Goal: Task Accomplishment & Management: Use online tool/utility

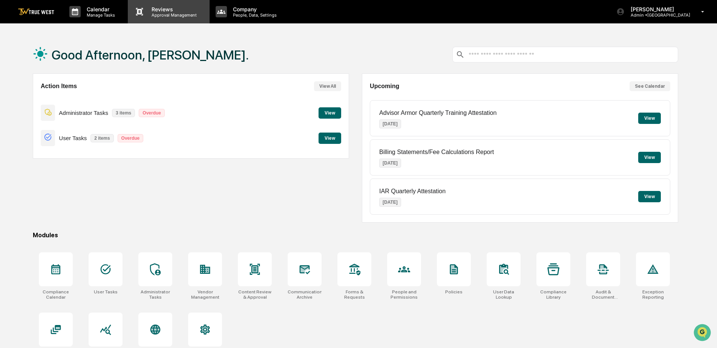
click at [146, 9] on p "Reviews" at bounding box center [173, 9] width 55 height 6
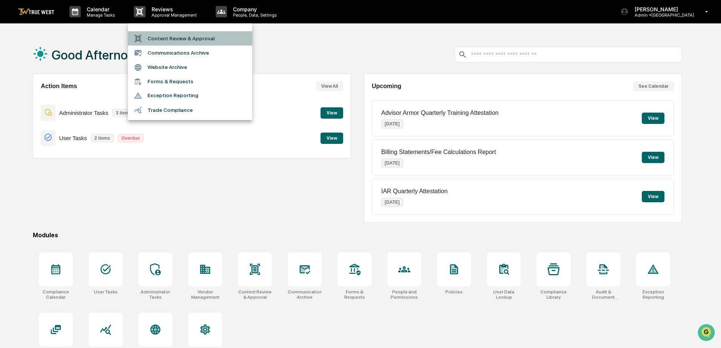
click at [170, 40] on li "Content Review & Approval" at bounding box center [190, 38] width 124 height 14
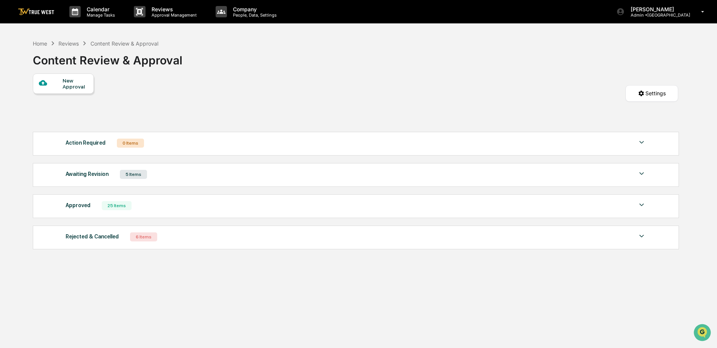
click at [71, 81] on div "New Approval" at bounding box center [75, 84] width 25 height 12
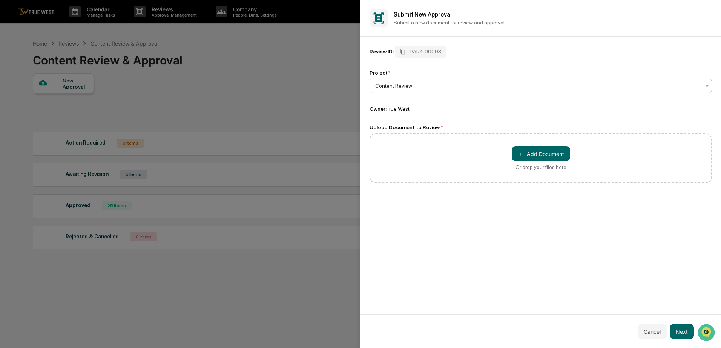
click at [592, 86] on div at bounding box center [537, 86] width 325 height 8
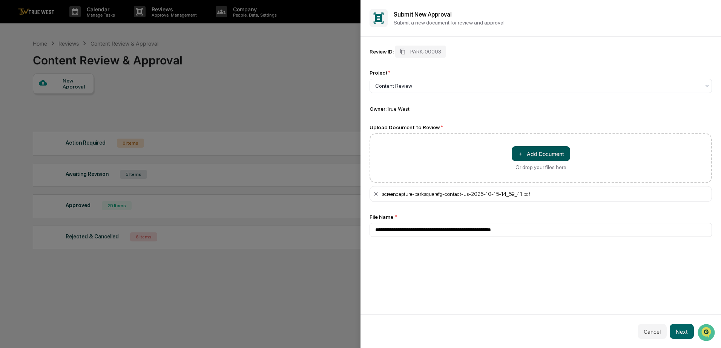
click at [546, 155] on button "＋ Add Document" at bounding box center [541, 153] width 58 height 15
click at [539, 152] on button "＋ Add Document" at bounding box center [541, 153] width 58 height 15
click at [542, 154] on button "＋ Add Document" at bounding box center [541, 153] width 58 height 15
click at [561, 157] on button "＋ Add Document" at bounding box center [541, 153] width 58 height 15
type input "**********"
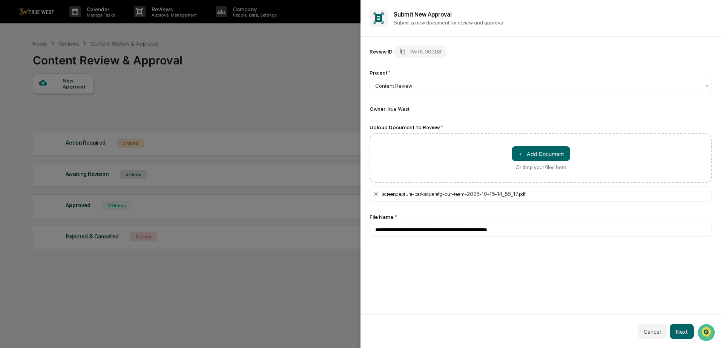
click at [556, 281] on div "**********" at bounding box center [541, 176] width 361 height 278
click at [680, 330] on button "Next" at bounding box center [682, 331] width 24 height 15
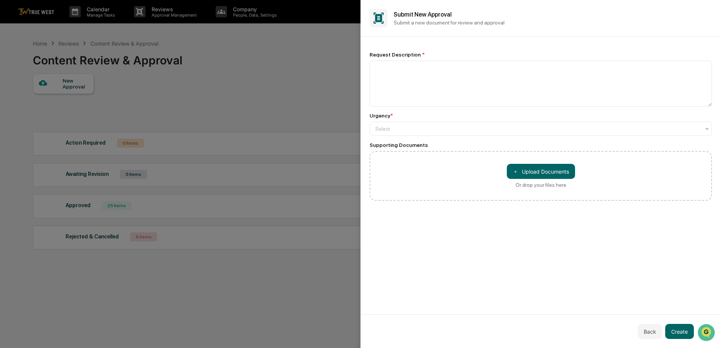
click at [387, 60] on div "Request Description *" at bounding box center [541, 79] width 342 height 55
click at [389, 65] on textarea at bounding box center [541, 84] width 342 height 46
type textarea "**********"
click at [678, 332] on button "Create" at bounding box center [679, 331] width 29 height 15
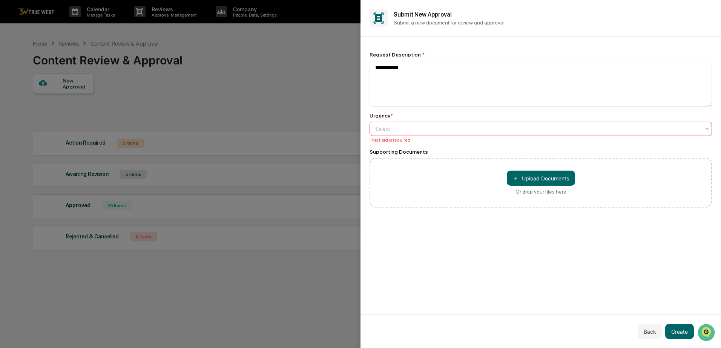
click at [403, 128] on div at bounding box center [537, 129] width 325 height 8
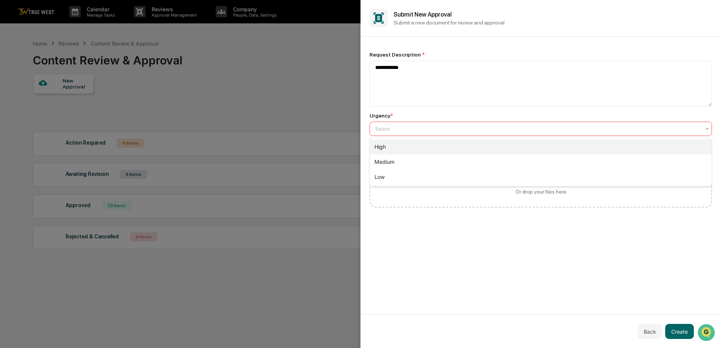
click at [407, 150] on div "High" at bounding box center [541, 147] width 342 height 15
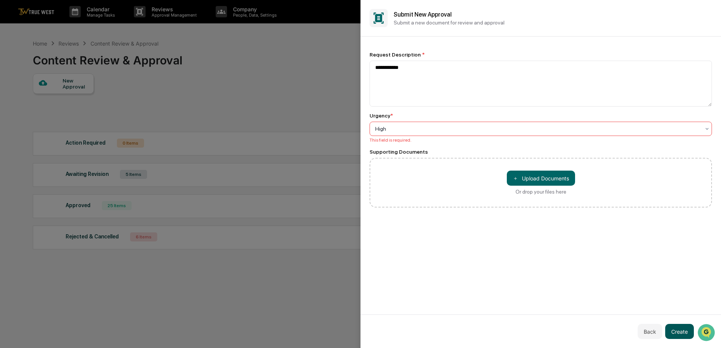
click at [680, 334] on button "Create" at bounding box center [679, 331] width 29 height 15
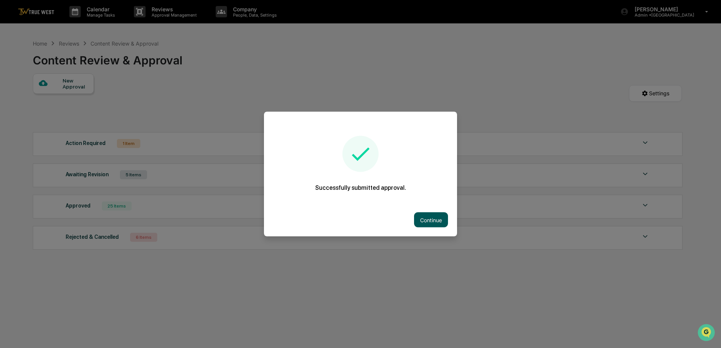
click at [431, 218] on button "Continue" at bounding box center [431, 220] width 34 height 15
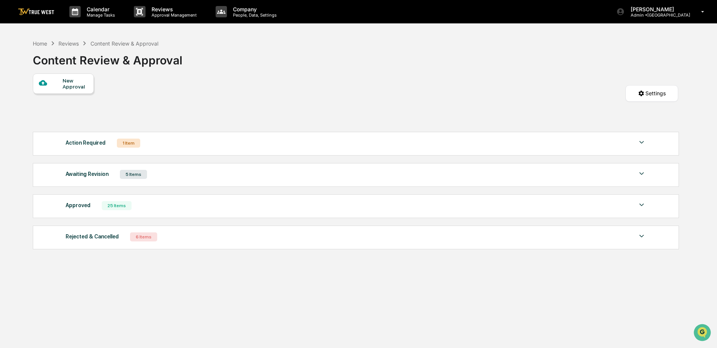
click at [124, 139] on div "1 Item" at bounding box center [128, 143] width 23 height 9
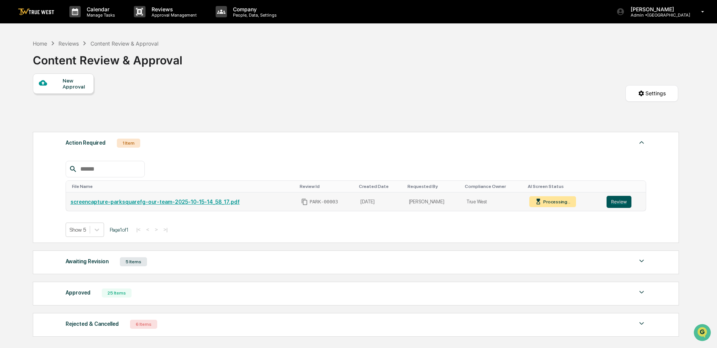
click at [618, 200] on button "Review" at bounding box center [619, 202] width 25 height 12
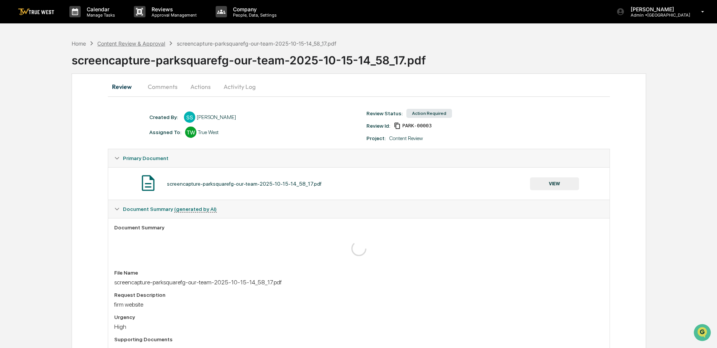
click at [125, 44] on div "Content Review & Approval" at bounding box center [131, 43] width 68 height 6
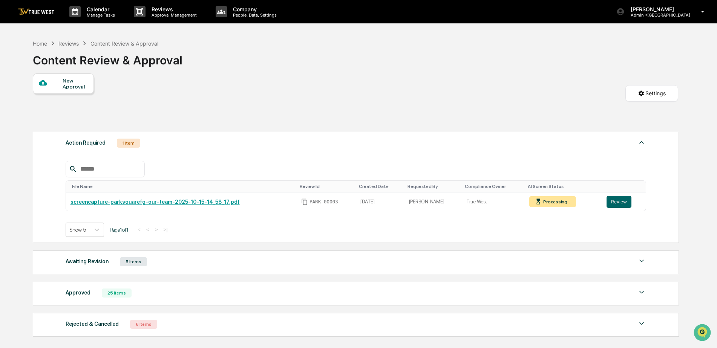
click at [56, 84] on div at bounding box center [51, 83] width 24 height 9
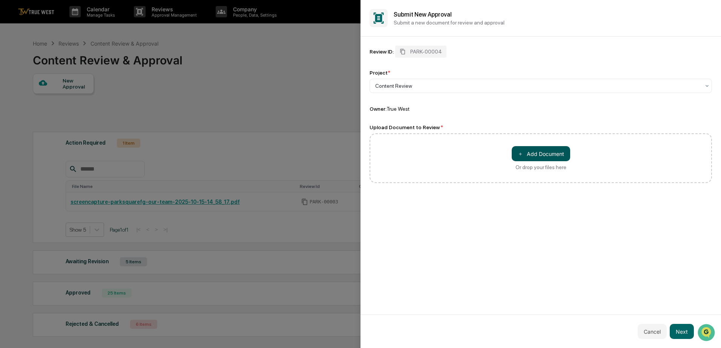
click at [539, 152] on button "＋ Add Document" at bounding box center [541, 153] width 58 height 15
click at [538, 155] on button "＋ Add Document" at bounding box center [541, 153] width 58 height 15
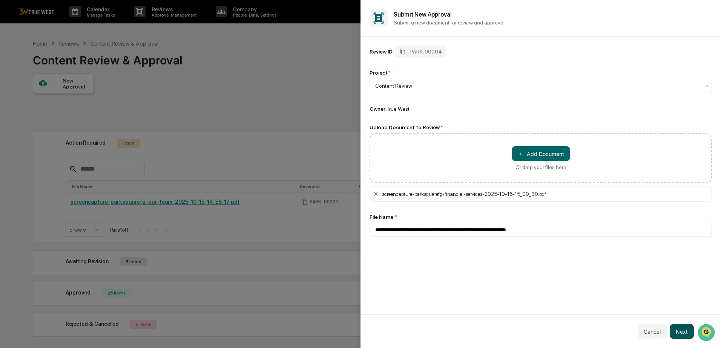
click at [683, 331] on button "Next" at bounding box center [682, 331] width 24 height 15
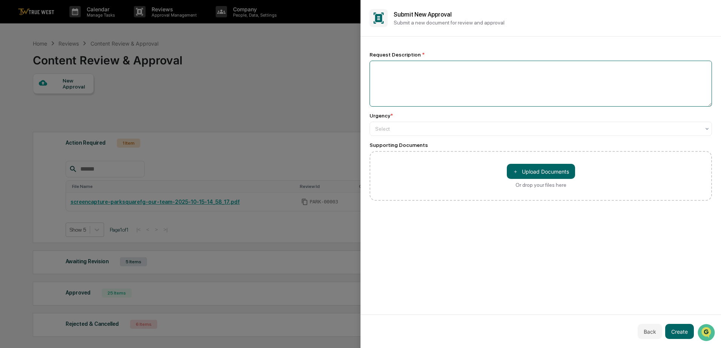
click at [395, 72] on textarea at bounding box center [541, 84] width 342 height 46
type textarea "**********"
click at [446, 127] on div at bounding box center [537, 129] width 325 height 8
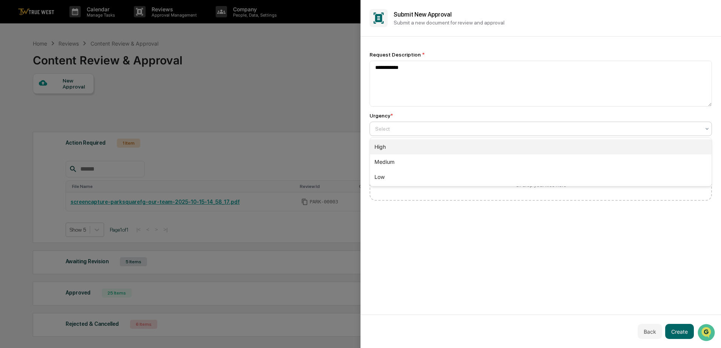
click at [443, 147] on div "High" at bounding box center [541, 147] width 342 height 15
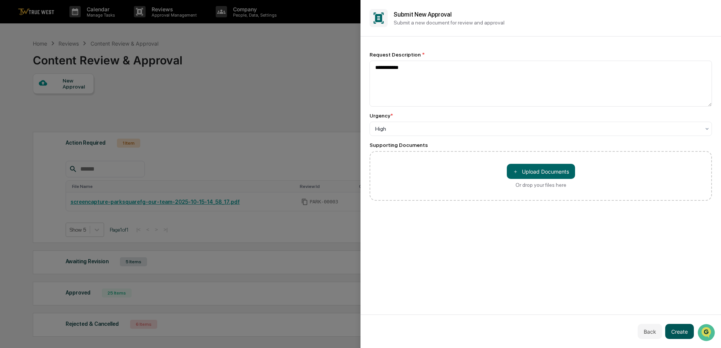
click at [685, 330] on button "Create" at bounding box center [679, 331] width 29 height 15
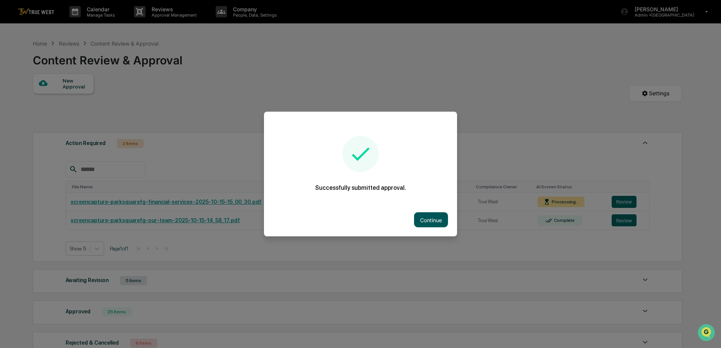
click at [425, 221] on button "Continue" at bounding box center [431, 220] width 34 height 15
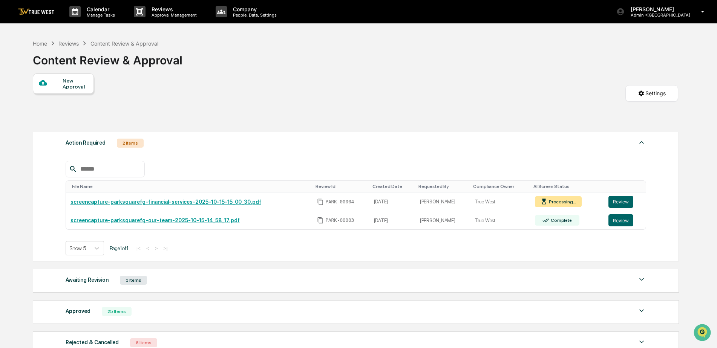
click at [58, 83] on div at bounding box center [51, 83] width 24 height 9
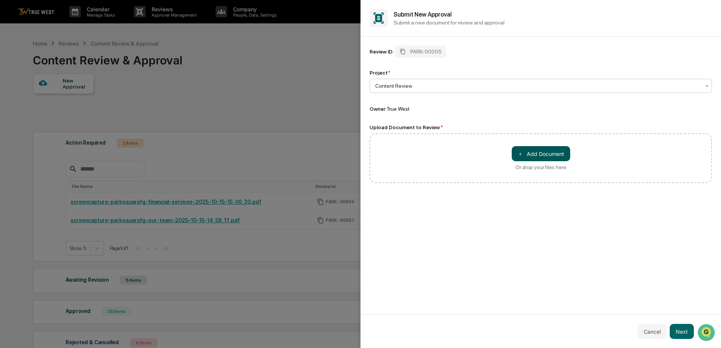
click at [542, 158] on button "＋ Add Document" at bounding box center [541, 153] width 58 height 15
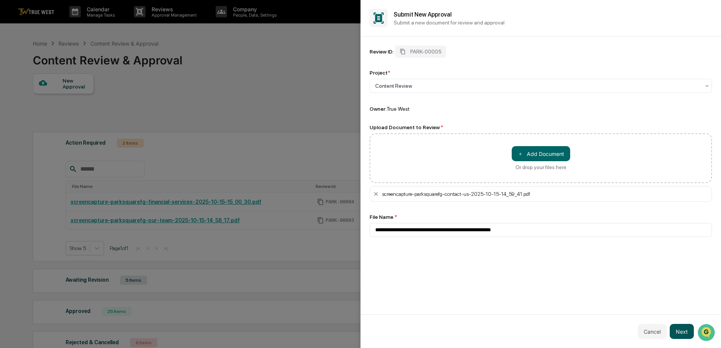
click at [687, 333] on button "Next" at bounding box center [682, 331] width 24 height 15
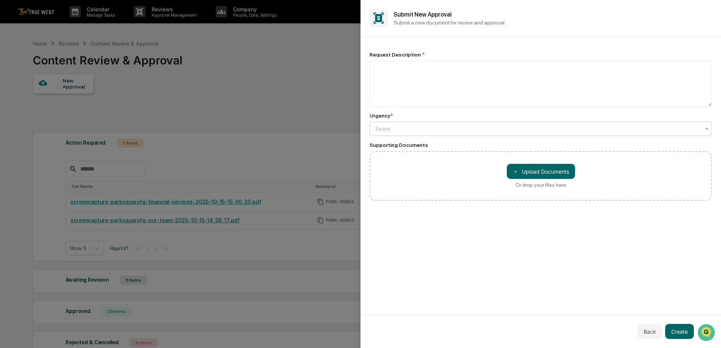
drag, startPoint x: 687, startPoint y: 333, endPoint x: 384, endPoint y: 134, distance: 362.6
click at [504, 322] on div "Back Create" at bounding box center [541, 332] width 361 height 34
click at [428, 73] on textarea at bounding box center [541, 84] width 342 height 46
type textarea "**********"
click at [447, 130] on div at bounding box center [537, 129] width 325 height 8
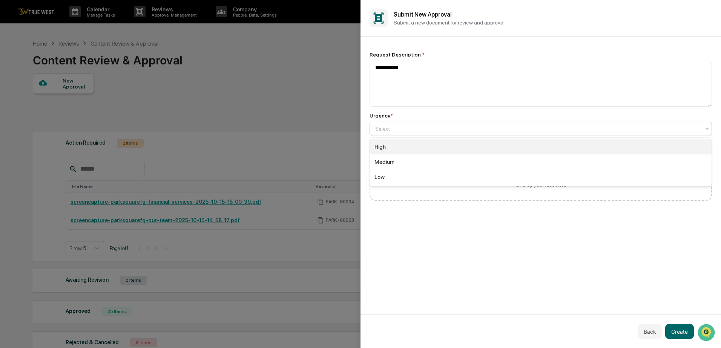
click at [444, 147] on div "High" at bounding box center [541, 147] width 342 height 15
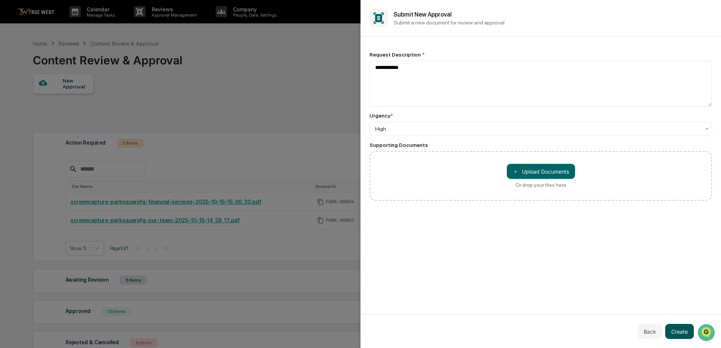
click at [680, 329] on button "Create" at bounding box center [679, 331] width 29 height 15
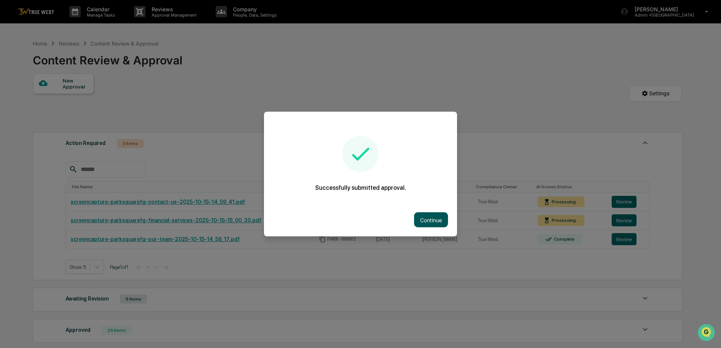
click at [439, 215] on button "Continue" at bounding box center [431, 220] width 34 height 15
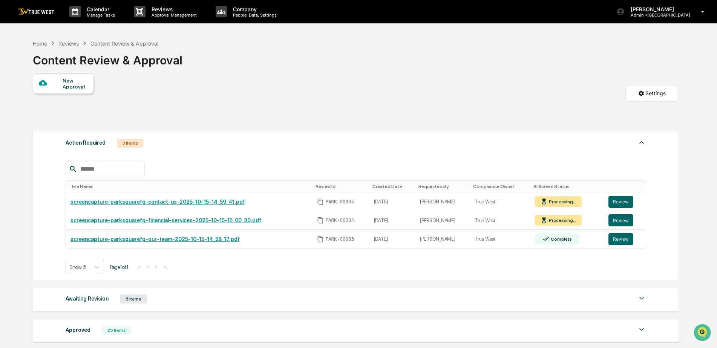
click at [63, 80] on div "New Approval" at bounding box center [75, 84] width 25 height 12
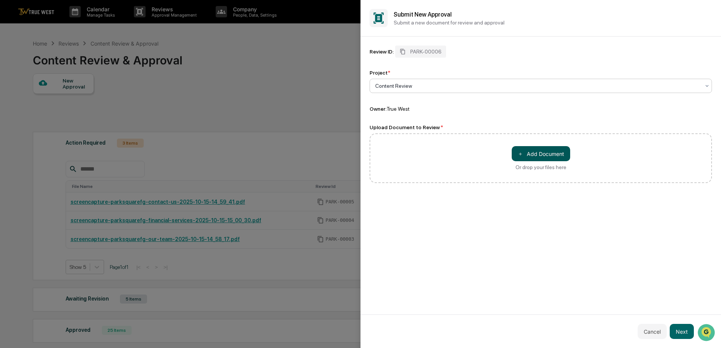
click at [540, 150] on button "＋ Add Document" at bounding box center [541, 153] width 58 height 15
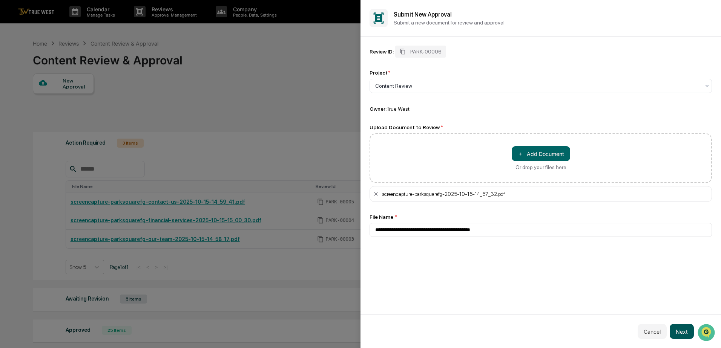
click at [685, 334] on button "Next" at bounding box center [682, 331] width 24 height 15
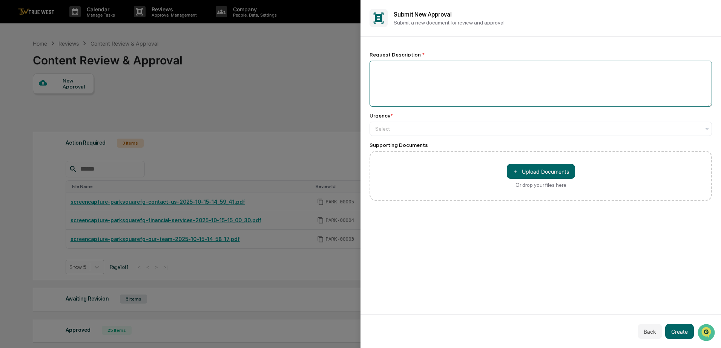
click at [464, 86] on textarea at bounding box center [541, 84] width 342 height 46
type textarea "**********"
click at [464, 127] on div at bounding box center [537, 129] width 325 height 8
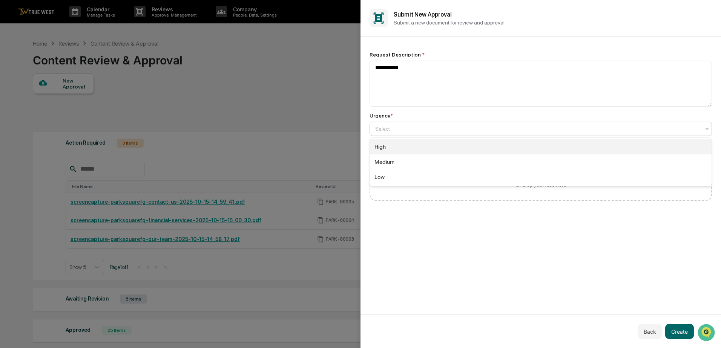
click at [454, 150] on div "High" at bounding box center [541, 147] width 342 height 15
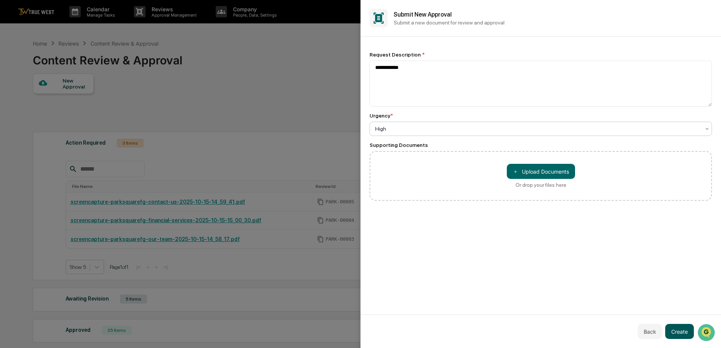
click at [676, 328] on button "Create" at bounding box center [679, 331] width 29 height 15
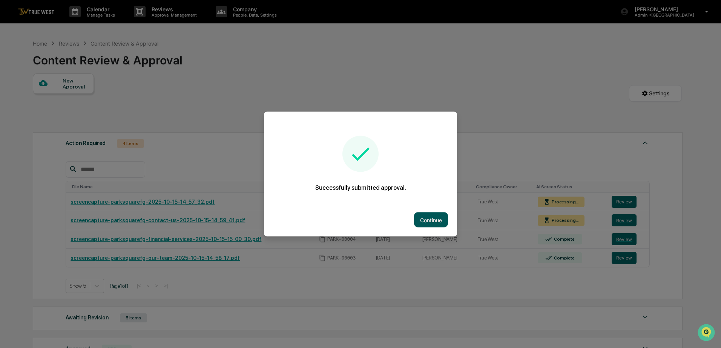
click at [429, 216] on button "Continue" at bounding box center [431, 220] width 34 height 15
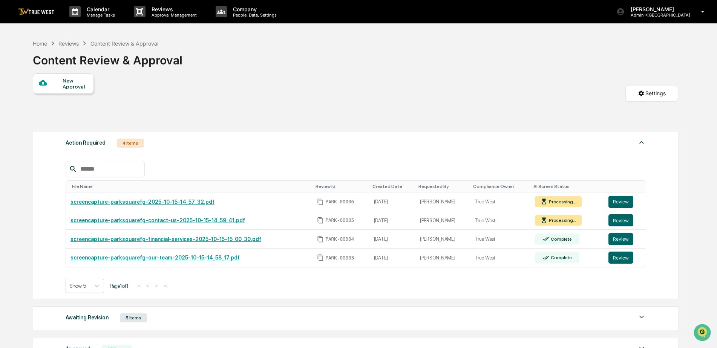
click at [51, 81] on div at bounding box center [51, 83] width 24 height 9
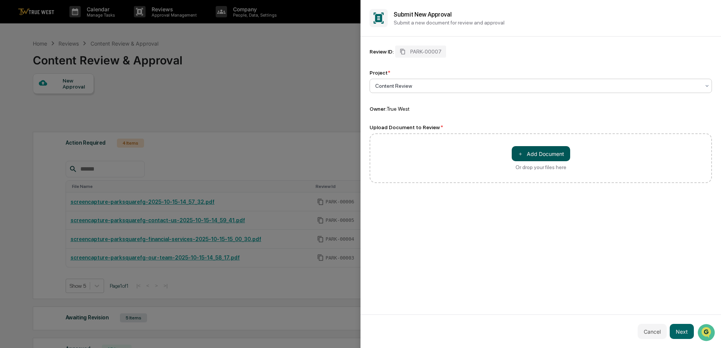
click at [554, 152] on button "＋ Add Document" at bounding box center [541, 153] width 58 height 15
click at [655, 330] on button "Cancel" at bounding box center [652, 331] width 29 height 15
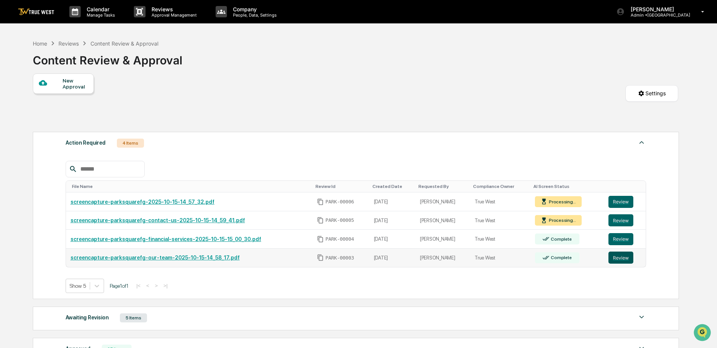
click at [617, 259] on button "Review" at bounding box center [621, 258] width 25 height 12
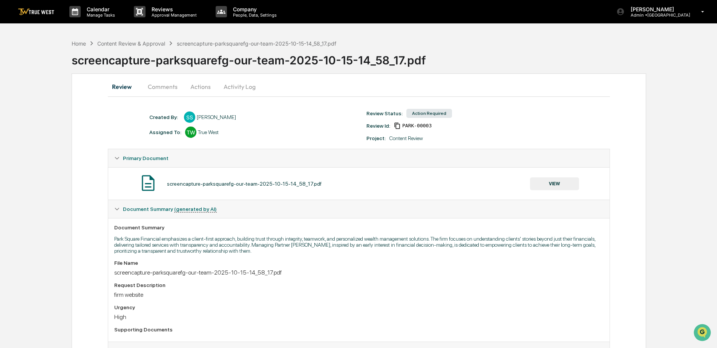
click at [562, 182] on button "VIEW" at bounding box center [554, 184] width 49 height 13
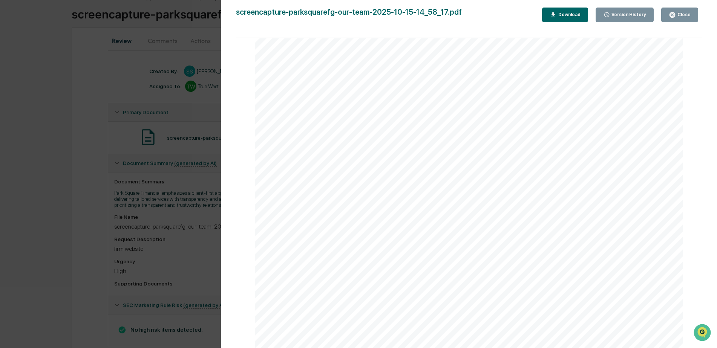
scroll to position [63, 0]
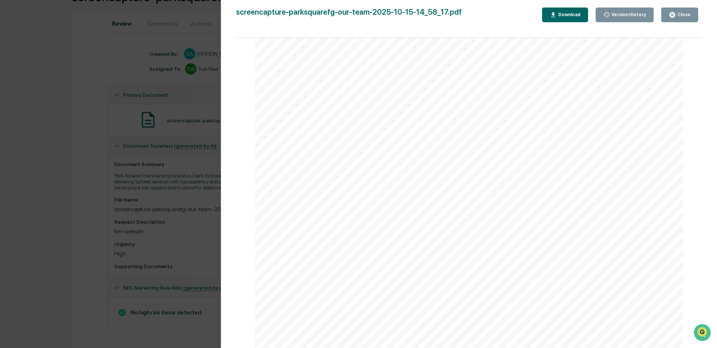
click at [675, 12] on icon "button" at bounding box center [673, 15] width 6 height 6
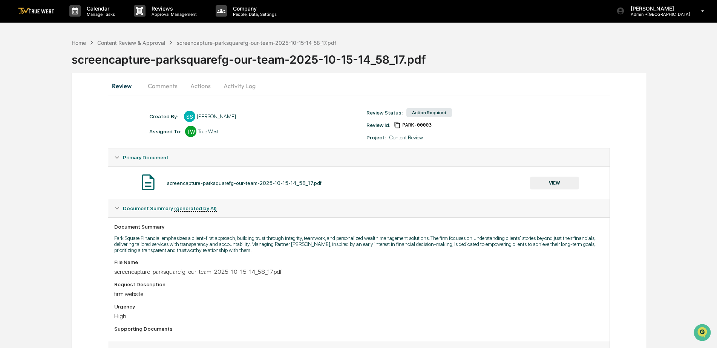
scroll to position [0, 0]
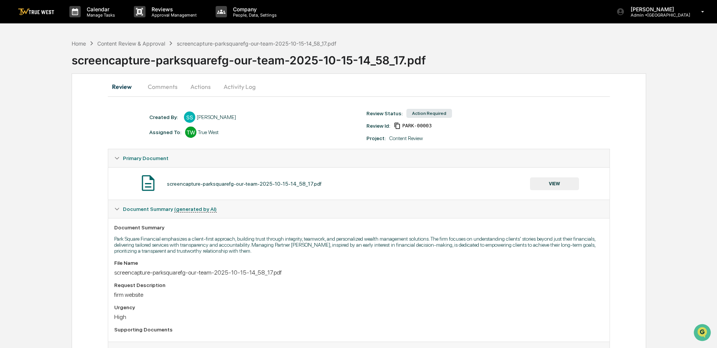
click at [79, 39] on div "Home Content Review & Approval screencapture-parksquarefg-our-team-2025-10-15-1…" at bounding box center [204, 43] width 265 height 8
click at [80, 42] on div "Home" at bounding box center [79, 43] width 14 height 6
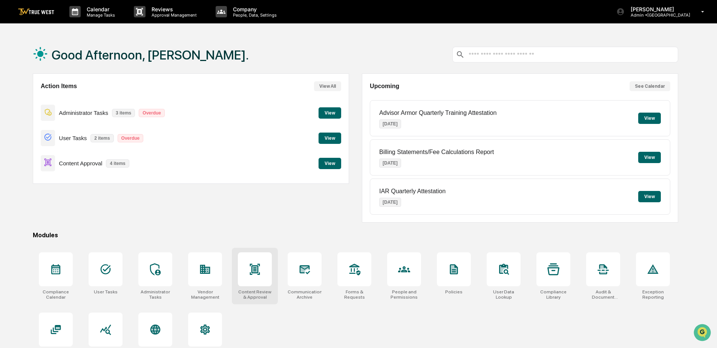
click at [257, 269] on icon at bounding box center [254, 270] width 5 height 6
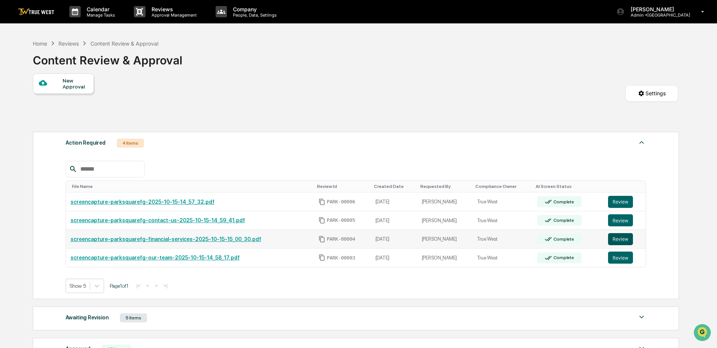
click at [619, 238] on button "Review" at bounding box center [620, 239] width 25 height 12
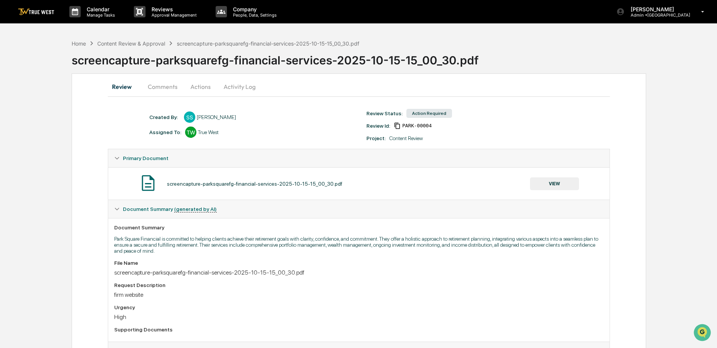
click at [556, 183] on button "VIEW" at bounding box center [554, 184] width 49 height 13
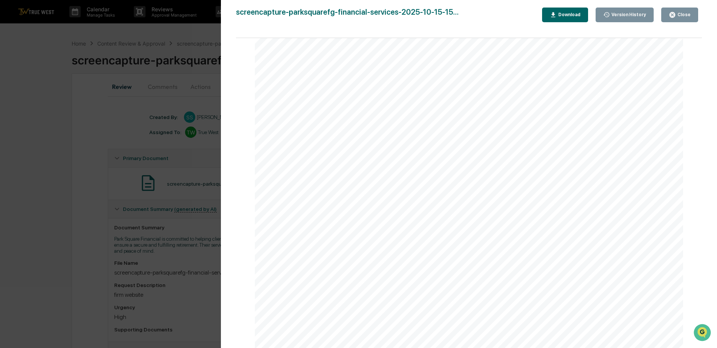
scroll to position [841, 0]
click at [684, 20] on button "Close" at bounding box center [680, 15] width 37 height 15
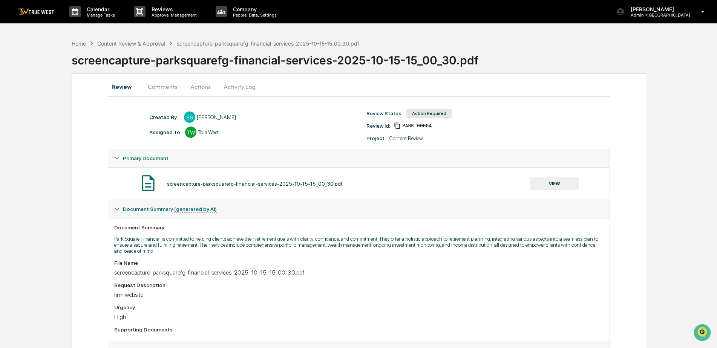
click at [74, 45] on div "Home" at bounding box center [79, 43] width 14 height 6
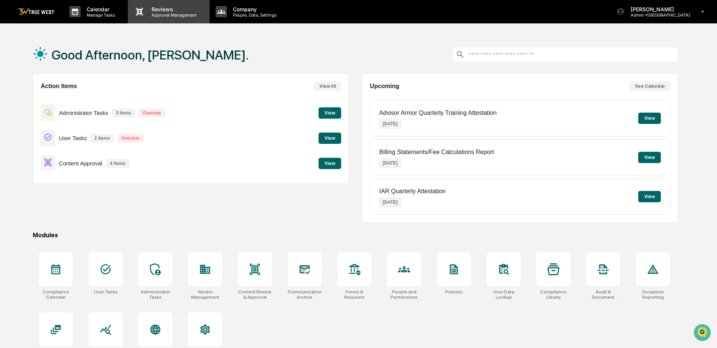
click at [159, 12] on p "Reviews" at bounding box center [173, 9] width 55 height 6
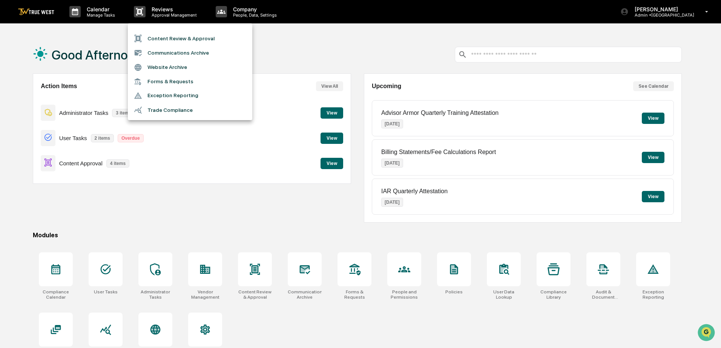
click at [167, 40] on li "Content Review & Approval" at bounding box center [190, 38] width 124 height 14
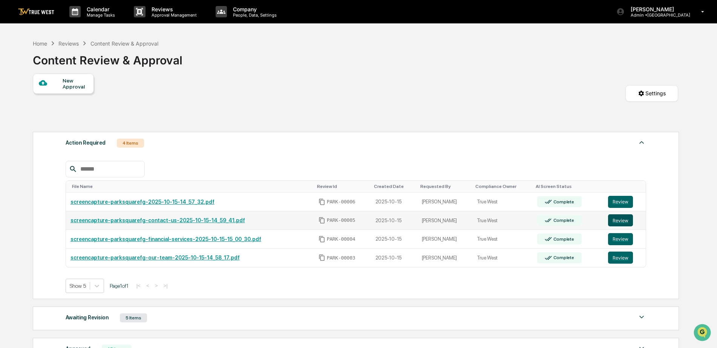
click at [615, 220] on button "Review" at bounding box center [620, 221] width 25 height 12
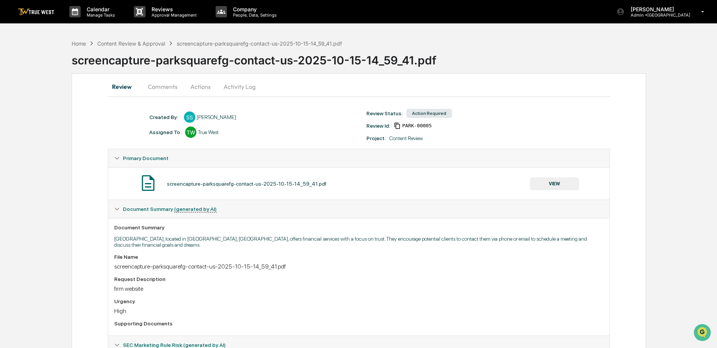
click at [549, 182] on button "VIEW" at bounding box center [554, 184] width 49 height 13
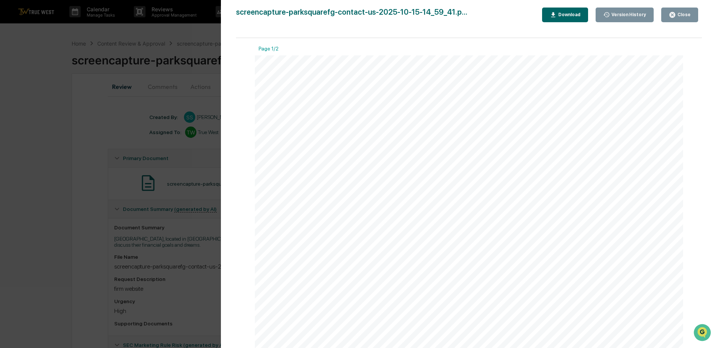
click at [557, 17] on icon "button" at bounding box center [553, 14] width 7 height 7
click at [531, 168] on div at bounding box center [469, 332] width 428 height 555
click at [672, 12] on icon "button" at bounding box center [672, 14] width 7 height 7
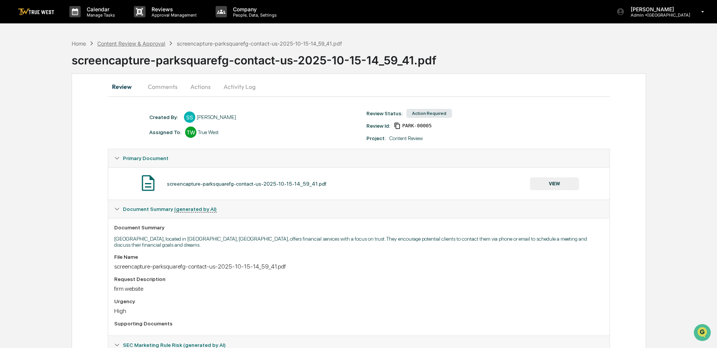
click at [149, 43] on div "Content Review & Approval" at bounding box center [131, 43] width 68 height 6
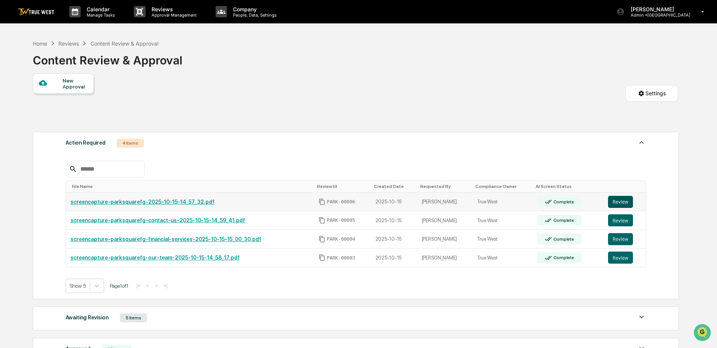
click at [622, 201] on button "Review" at bounding box center [620, 202] width 25 height 12
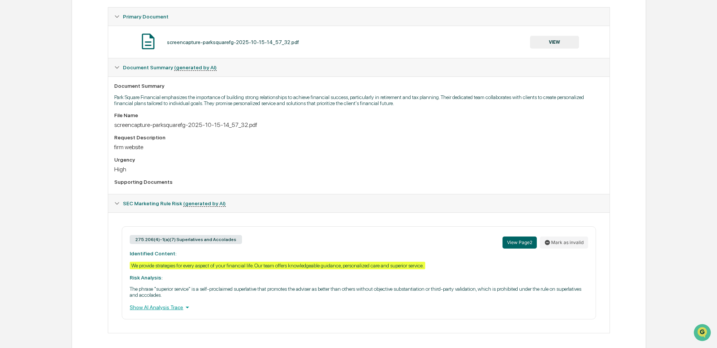
scroll to position [146, 0]
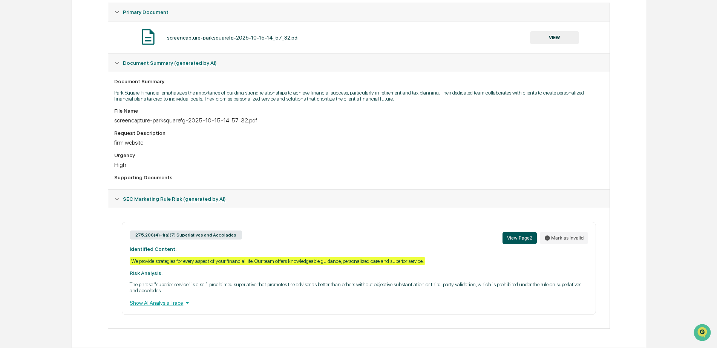
click at [523, 238] on button "View Page 2" at bounding box center [520, 238] width 34 height 12
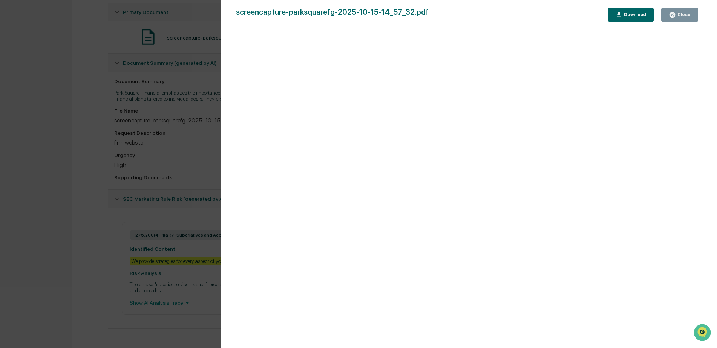
click at [676, 11] on icon "button" at bounding box center [672, 14] width 7 height 7
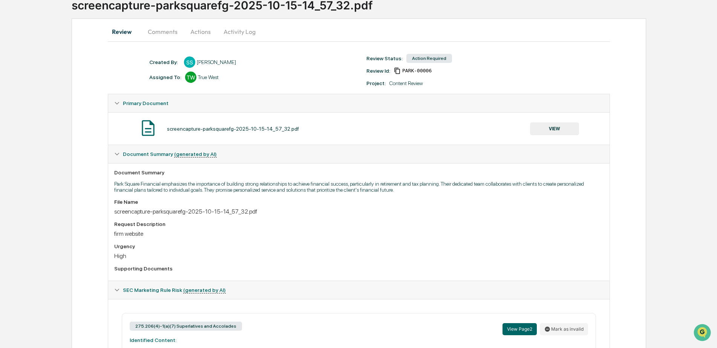
scroll to position [0, 0]
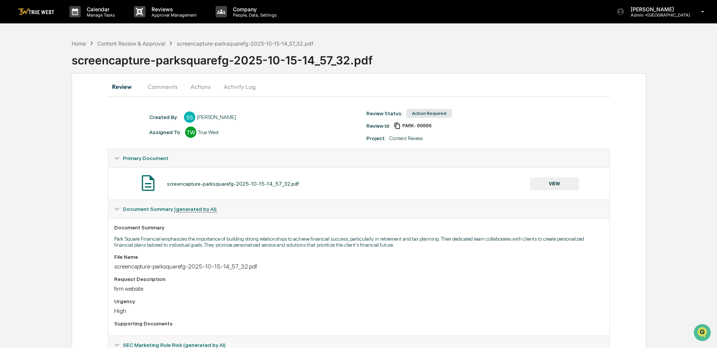
click at [118, 86] on button "Review" at bounding box center [125, 87] width 34 height 18
click at [126, 42] on div "Content Review & Approval" at bounding box center [131, 43] width 68 height 6
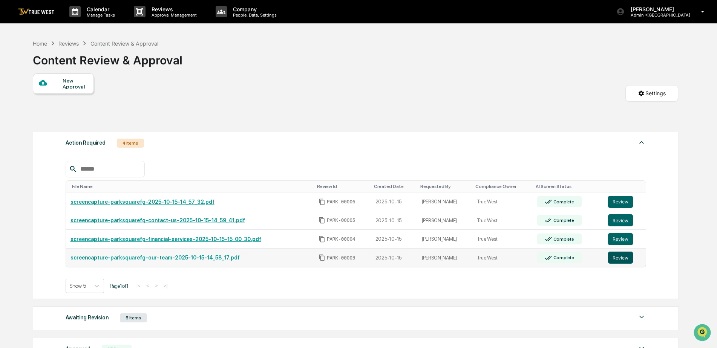
click at [615, 257] on button "Review" at bounding box center [620, 258] width 25 height 12
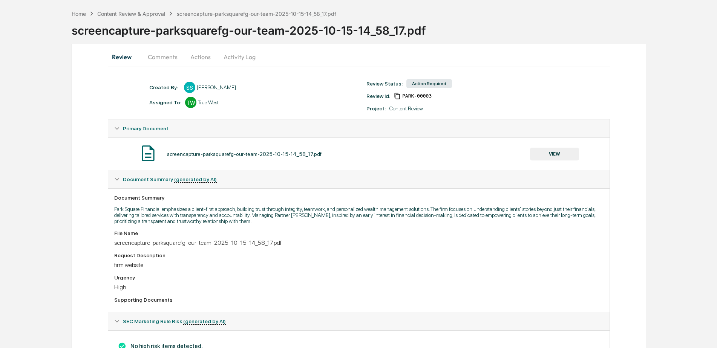
scroll to position [63, 0]
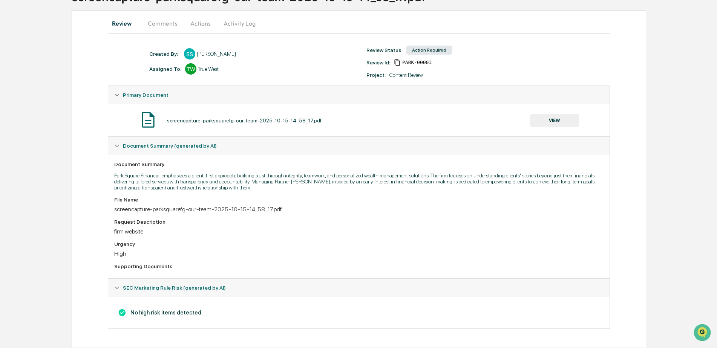
click at [554, 121] on button "VIEW" at bounding box center [554, 120] width 49 height 13
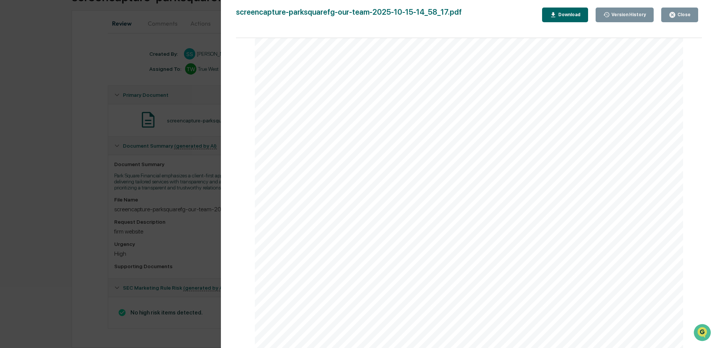
scroll to position [1420, 0]
click at [94, 71] on div "Version History 10/15/2025, 08:48 PM Sara Sparks screencapture-parksquarefg-our…" at bounding box center [358, 174] width 717 height 348
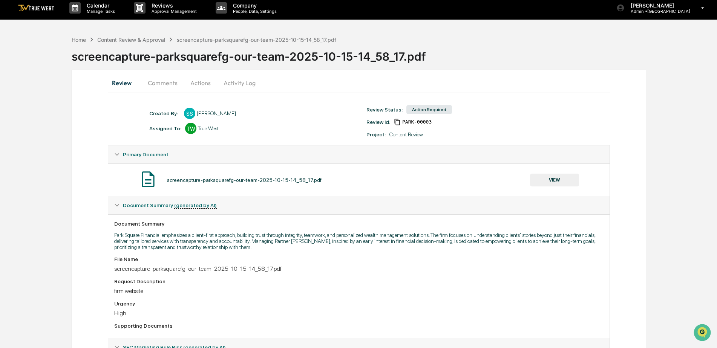
scroll to position [0, 0]
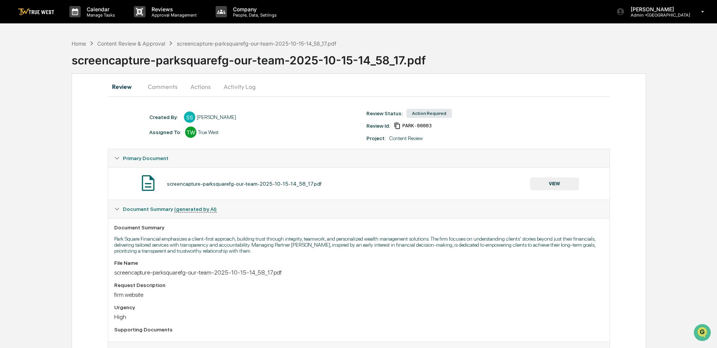
click at [145, 40] on div "Home Content Review & Approval screencapture-parksquarefg-our-team-2025-10-15-1…" at bounding box center [204, 43] width 265 height 8
click at [149, 46] on div "Content Review & Approval" at bounding box center [131, 43] width 68 height 6
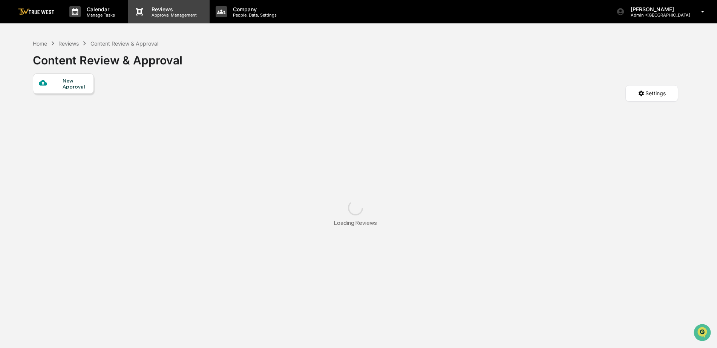
click at [161, 10] on p "Reviews" at bounding box center [173, 9] width 55 height 6
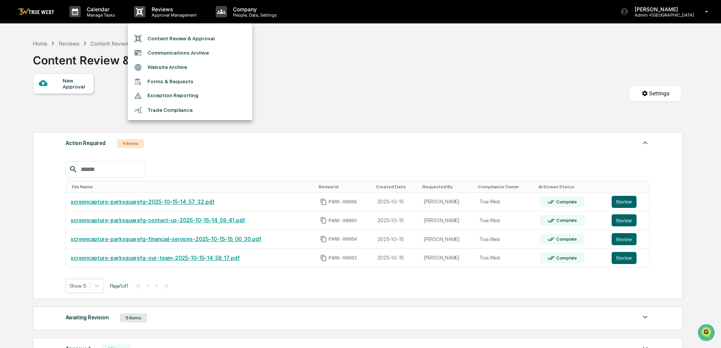
click at [620, 238] on div at bounding box center [360, 174] width 721 height 348
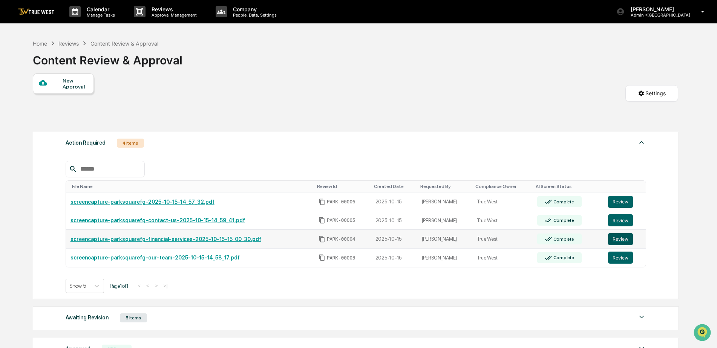
click at [620, 238] on button "Review" at bounding box center [620, 239] width 25 height 12
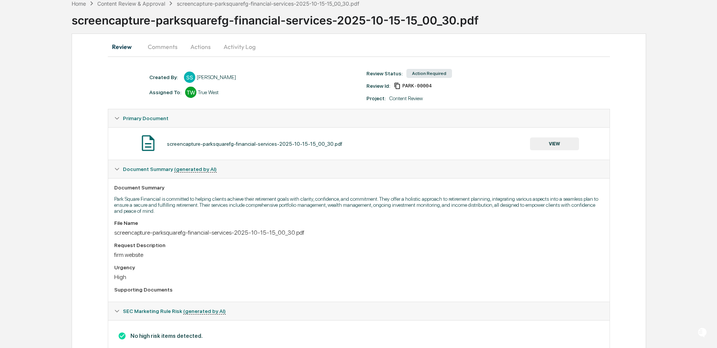
scroll to position [63, 0]
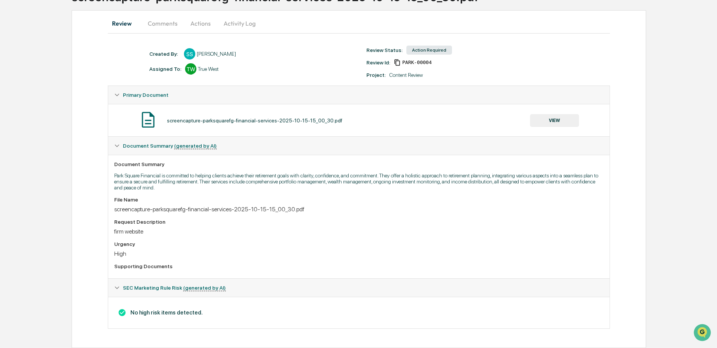
click at [552, 118] on button "VIEW" at bounding box center [554, 120] width 49 height 13
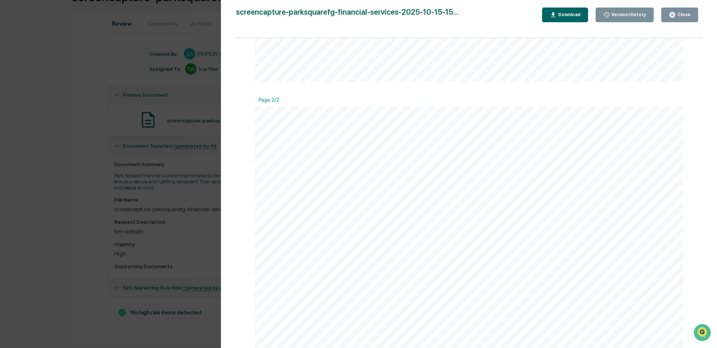
scroll to position [415, 0]
click at [669, 18] on button "Close" at bounding box center [680, 15] width 37 height 15
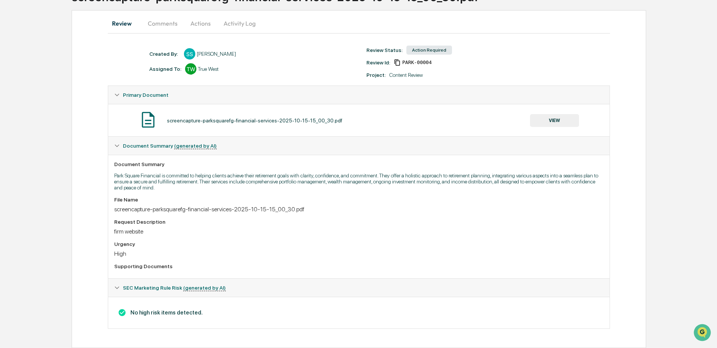
scroll to position [0, 0]
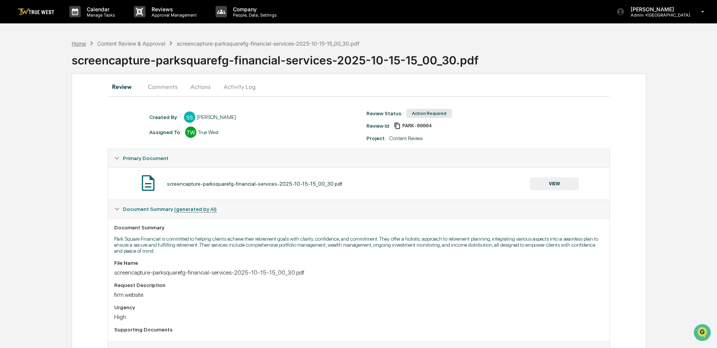
click at [80, 45] on div "Home" at bounding box center [79, 43] width 14 height 6
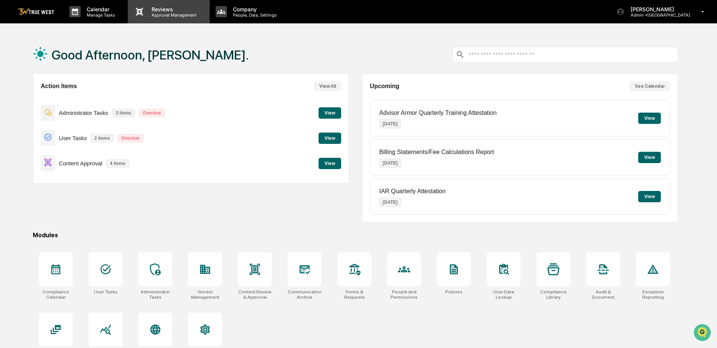
click at [166, 13] on p "Approval Management" at bounding box center [173, 14] width 55 height 5
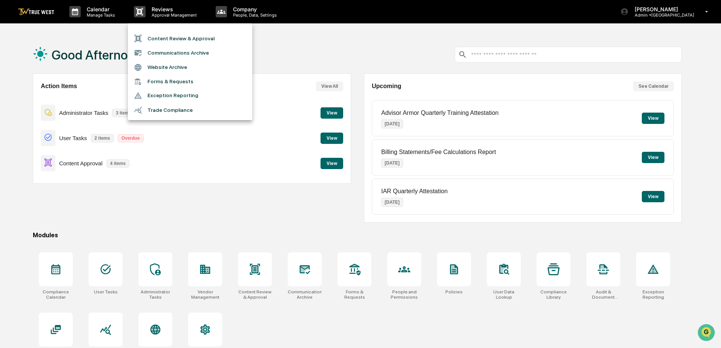
click at [330, 34] on div at bounding box center [360, 174] width 721 height 348
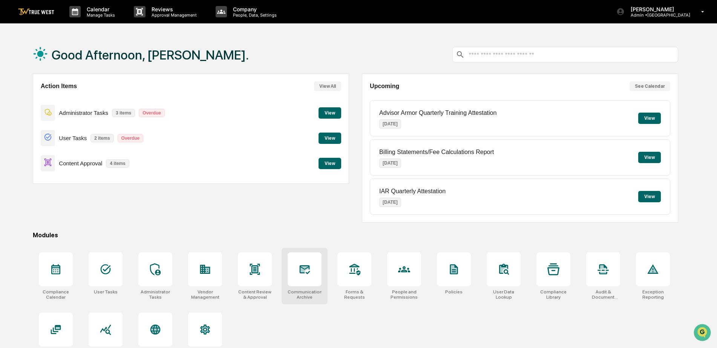
click at [296, 276] on div at bounding box center [305, 270] width 34 height 34
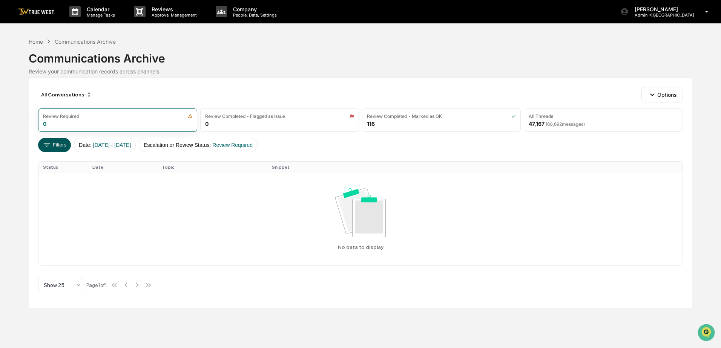
click at [42, 149] on button "Filters" at bounding box center [54, 145] width 33 height 14
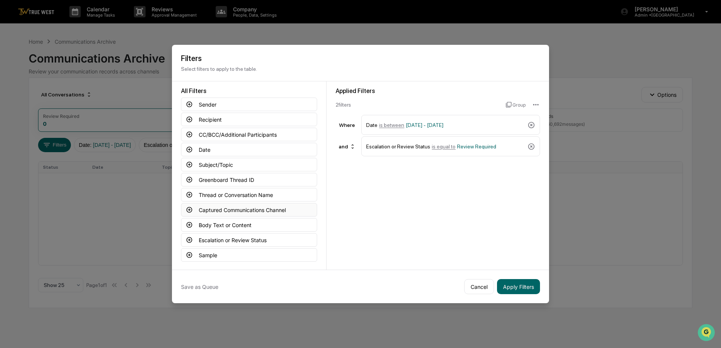
click at [203, 208] on button "Captured Communications Channel" at bounding box center [249, 210] width 136 height 14
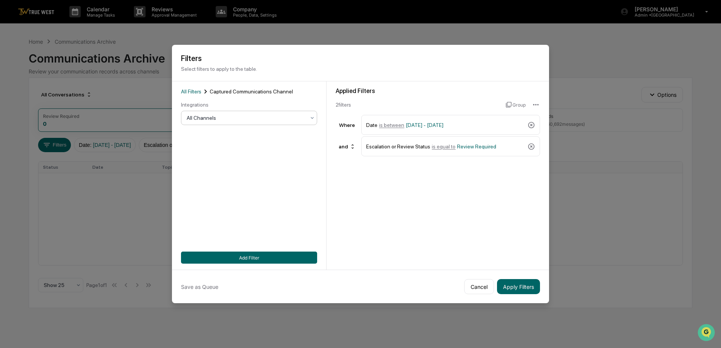
click at [210, 114] on div at bounding box center [246, 118] width 119 height 8
click at [203, 162] on div "Microsoft Teams" at bounding box center [247, 164] width 135 height 15
click at [250, 253] on button "Add Filter" at bounding box center [249, 258] width 136 height 12
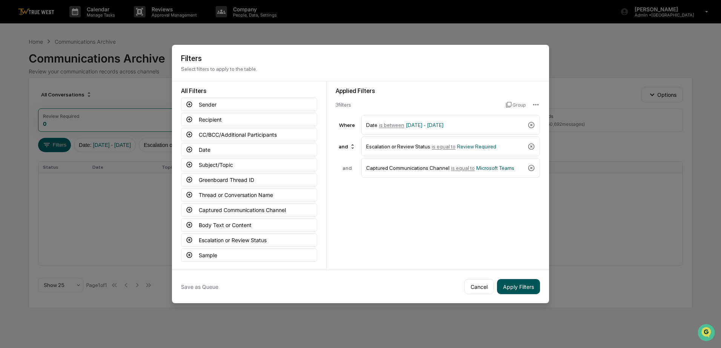
click at [521, 286] on button "Apply Filters" at bounding box center [518, 286] width 43 height 15
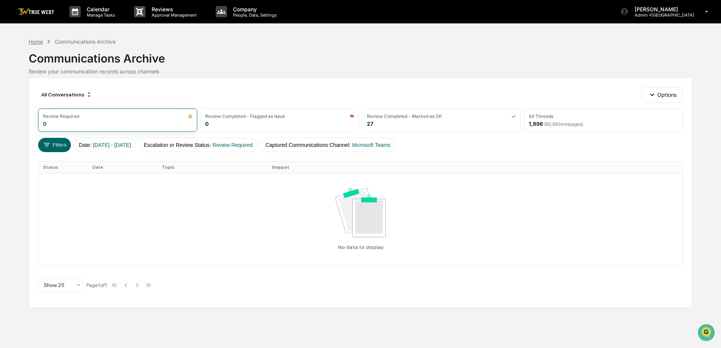
click at [35, 38] on div "Home Communications Archive Communications Archive Review your communication re…" at bounding box center [360, 57] width 663 height 42
click at [35, 38] on div "Home" at bounding box center [36, 41] width 14 height 6
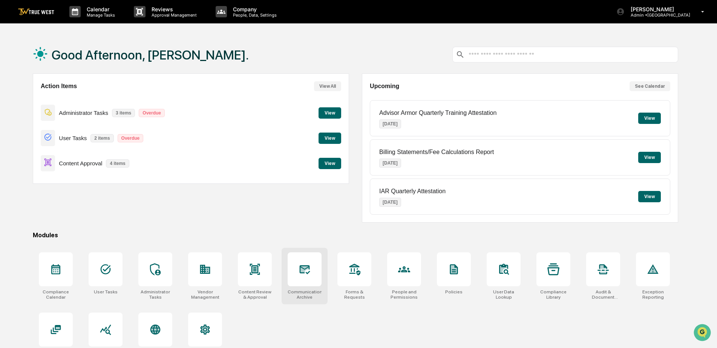
click at [310, 278] on div at bounding box center [305, 270] width 34 height 34
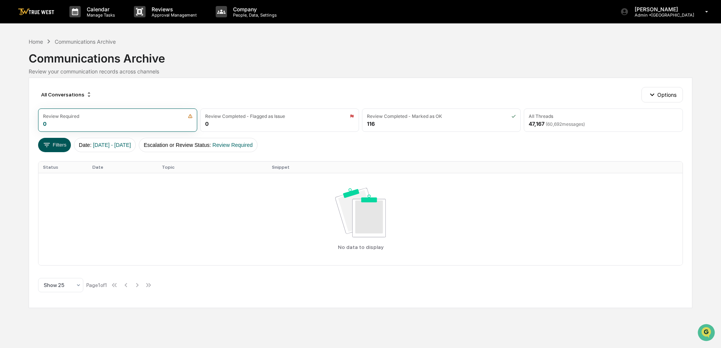
click at [52, 144] on button "Filters" at bounding box center [54, 145] width 33 height 14
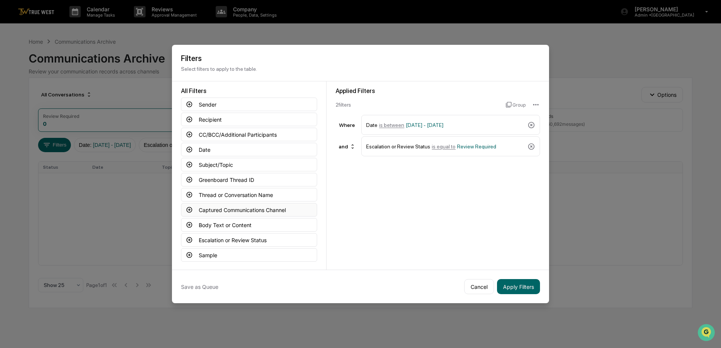
click at [272, 207] on button "Captured Communications Channel" at bounding box center [249, 210] width 136 height 14
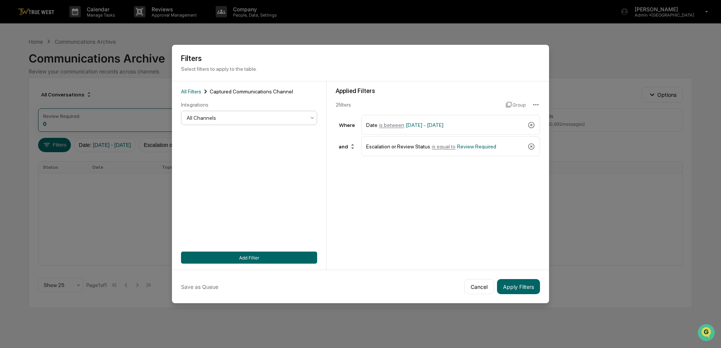
click at [272, 120] on div at bounding box center [246, 118] width 119 height 8
click at [229, 163] on div "Microsoft Teams" at bounding box center [247, 164] width 135 height 15
click at [249, 259] on button "Add Filter" at bounding box center [249, 258] width 136 height 12
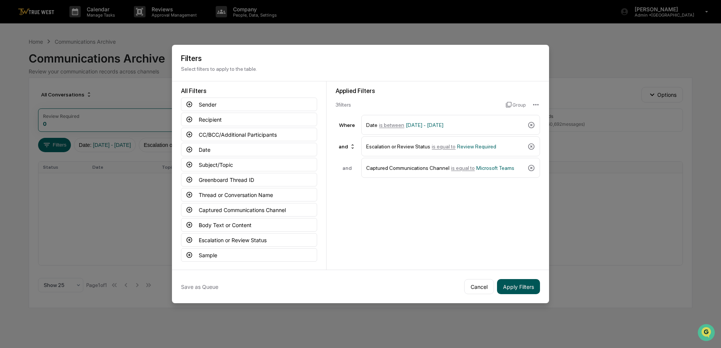
click at [514, 285] on button "Apply Filters" at bounding box center [518, 286] width 43 height 15
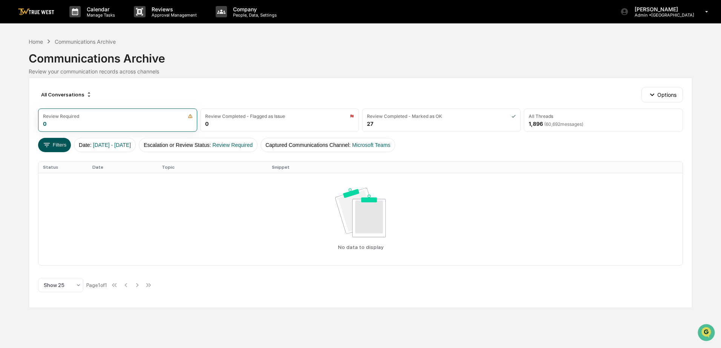
click at [57, 140] on button "Filters" at bounding box center [54, 145] width 33 height 14
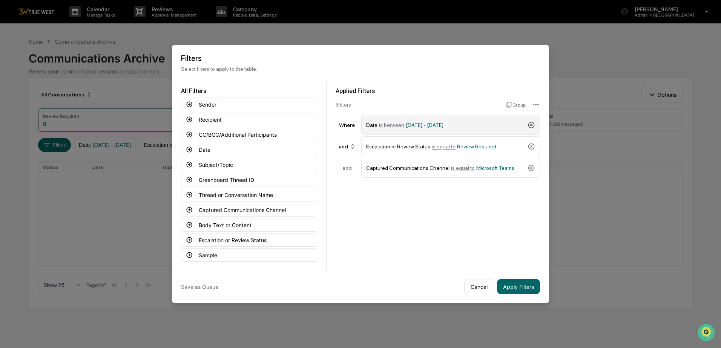
click at [531, 123] on icon at bounding box center [532, 125] width 8 height 8
click at [529, 123] on icon at bounding box center [532, 125] width 8 height 8
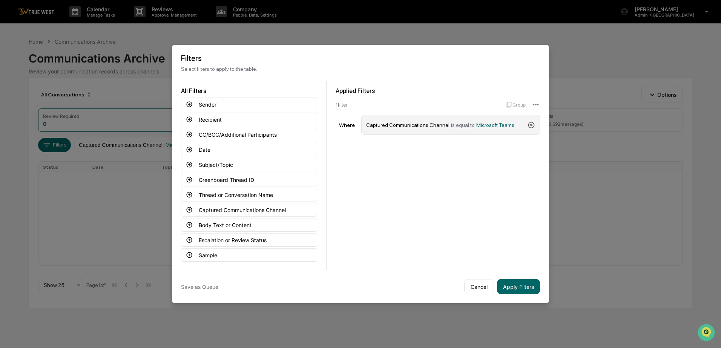
click at [529, 123] on icon at bounding box center [531, 125] width 6 height 6
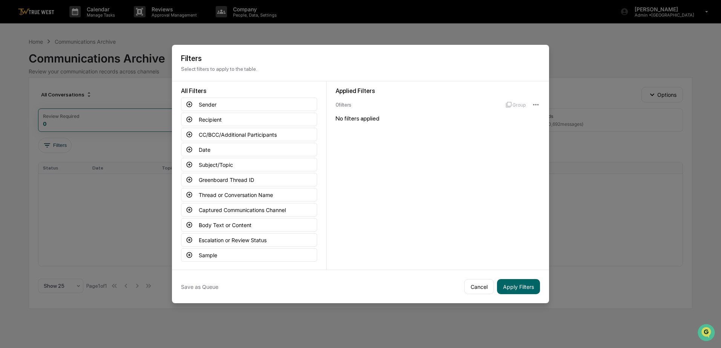
drag, startPoint x: 480, startPoint y: 294, endPoint x: 478, endPoint y: 287, distance: 6.6
click at [480, 293] on div "Save as Queue Cancel Apply Filters" at bounding box center [360, 287] width 377 height 34
click at [478, 286] on button "Cancel" at bounding box center [479, 286] width 30 height 15
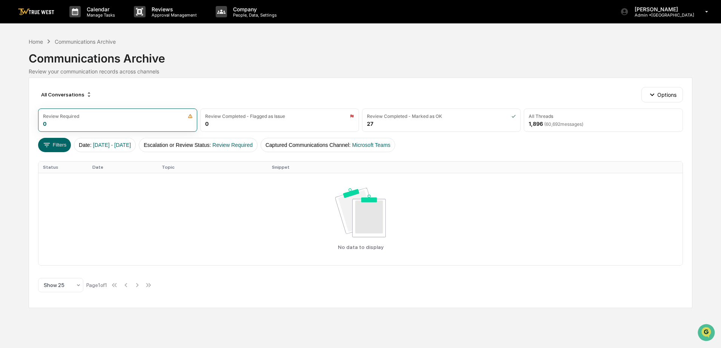
click at [38, 33] on div "Calendar Manage Tasks Reviews Approval Management Company People, Data, Setting…" at bounding box center [360, 174] width 721 height 348
click at [38, 38] on div "Home" at bounding box center [36, 41] width 14 height 6
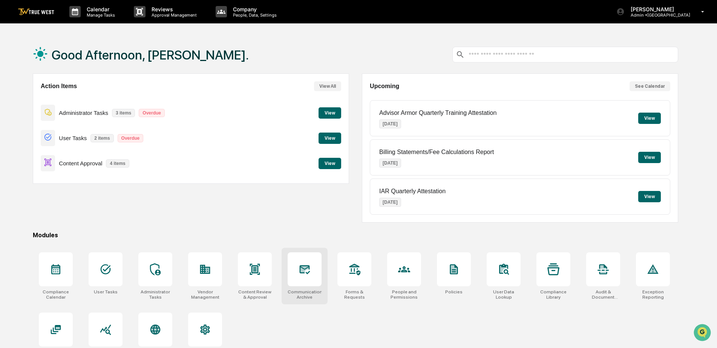
click at [298, 271] on div at bounding box center [305, 270] width 34 height 34
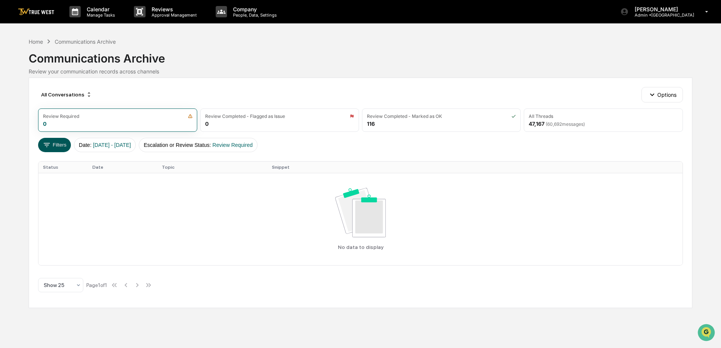
click at [52, 141] on button "Filters" at bounding box center [54, 145] width 33 height 14
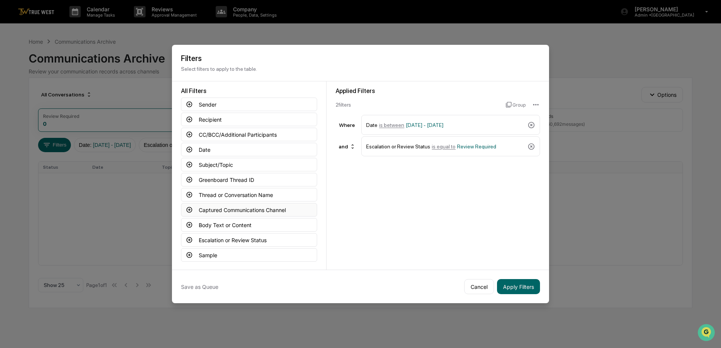
click at [251, 208] on button "Captured Communications Channel" at bounding box center [249, 210] width 136 height 14
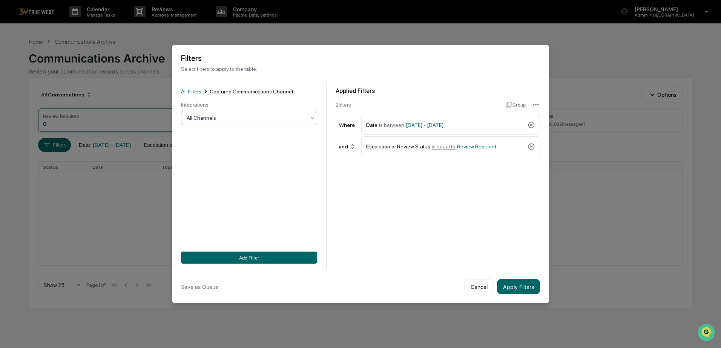
click at [224, 115] on div at bounding box center [246, 118] width 119 height 8
click at [218, 167] on div "Microsoft Teams" at bounding box center [247, 164] width 135 height 15
click at [245, 253] on button "Add Filter" at bounding box center [249, 258] width 136 height 12
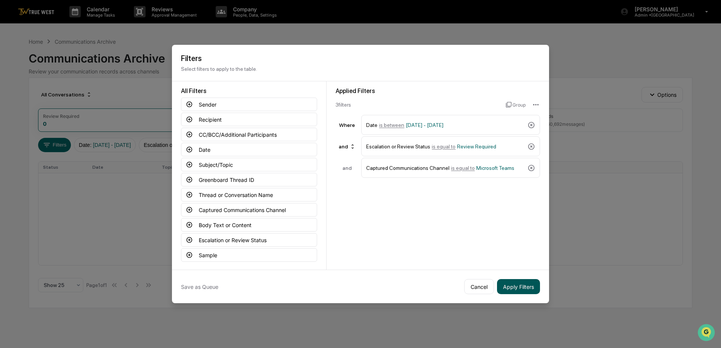
click at [520, 285] on button "Apply Filters" at bounding box center [518, 286] width 43 height 15
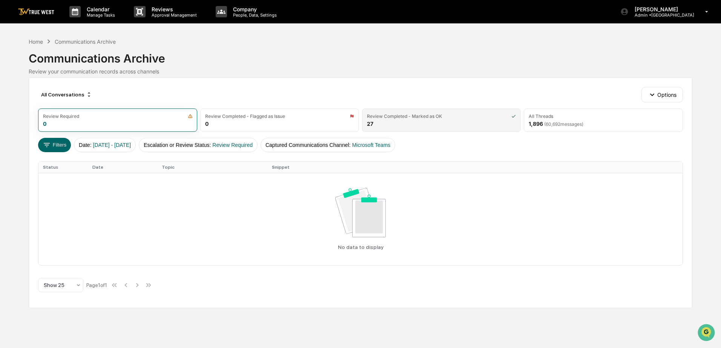
click at [402, 123] on div "Review Completed - Marked as OK 27" at bounding box center [441, 120] width 159 height 23
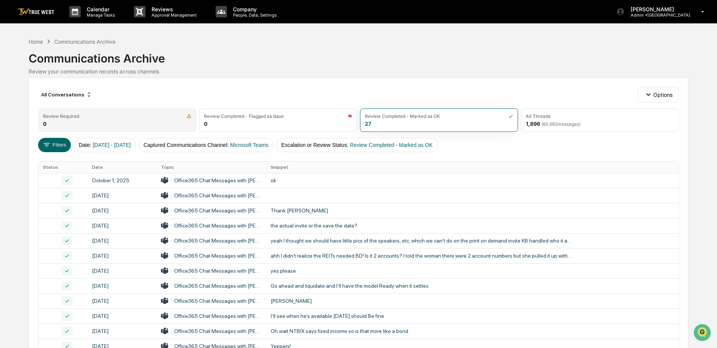
click at [127, 117] on div "Review Required" at bounding box center [117, 117] width 148 height 6
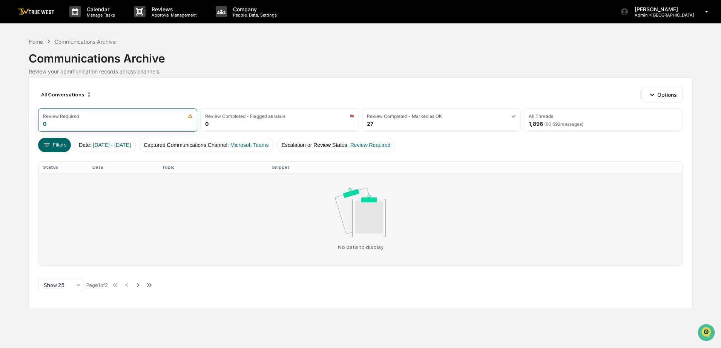
click at [646, 198] on div "No data to display" at bounding box center [360, 219] width 635 height 62
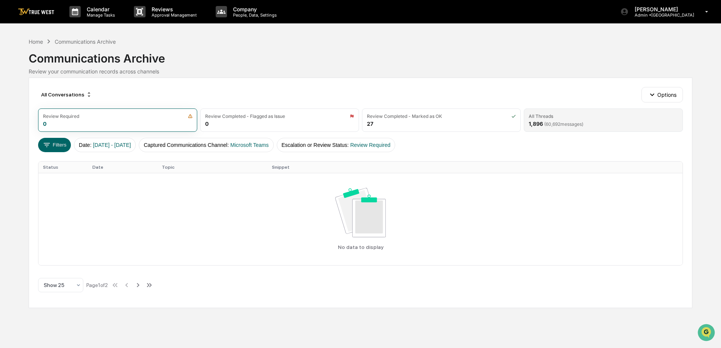
click at [569, 114] on div "All Threads" at bounding box center [603, 117] width 149 height 6
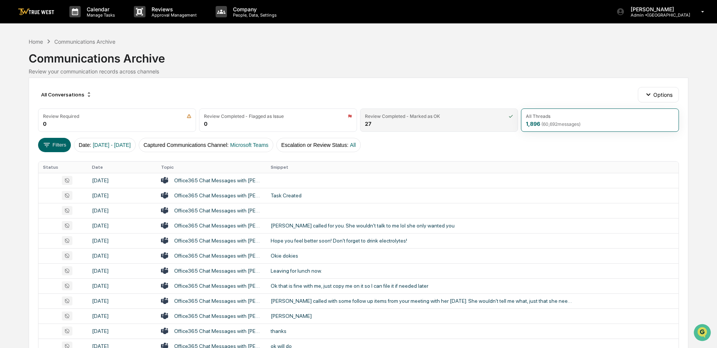
click at [461, 122] on div "Review Completed - Marked as OK 27" at bounding box center [439, 120] width 158 height 23
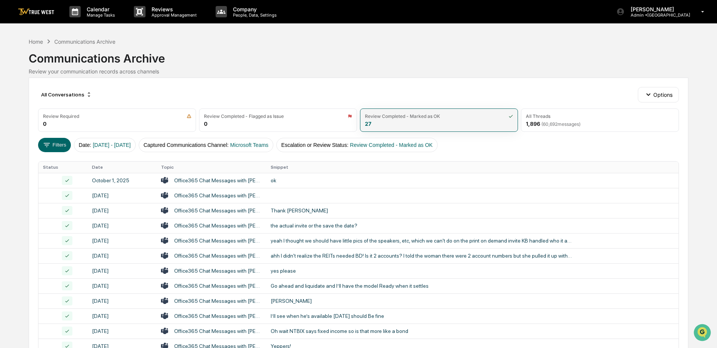
click at [457, 114] on div "Review Completed - Marked as OK" at bounding box center [439, 117] width 148 height 6
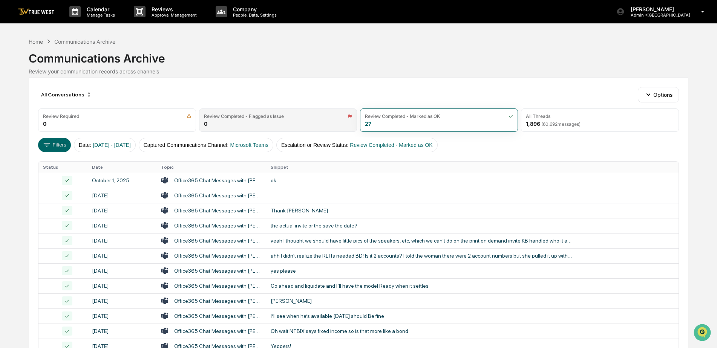
click at [269, 125] on div "Review Completed - Flagged as Issue 0" at bounding box center [278, 120] width 158 height 23
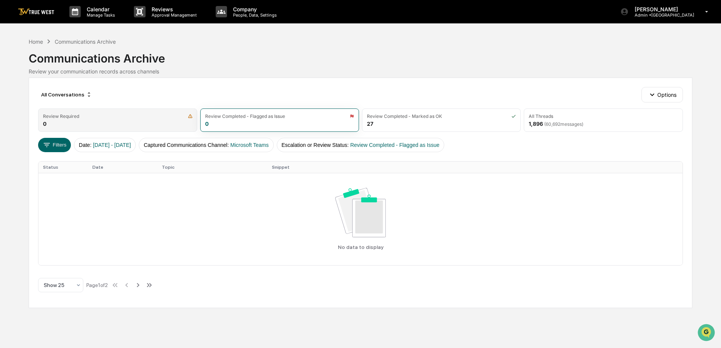
click at [115, 129] on div "Review Required 0" at bounding box center [117, 120] width 159 height 23
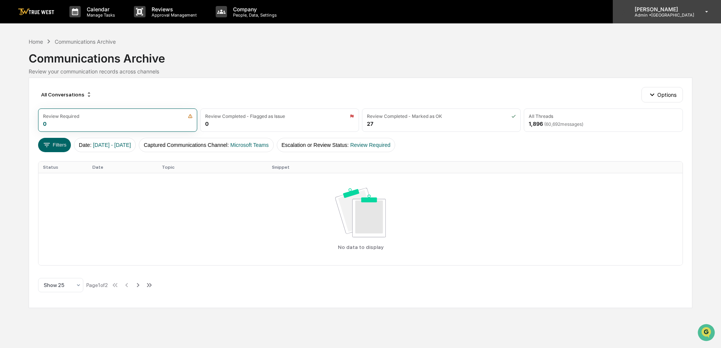
click at [670, 15] on p "Admin • [GEOGRAPHIC_DATA]" at bounding box center [662, 14] width 66 height 5
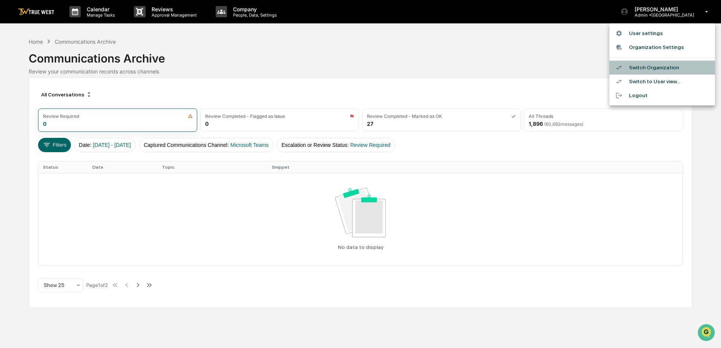
click at [655, 66] on li "Switch Organization" at bounding box center [662, 68] width 106 height 14
